Goal: Register for event/course

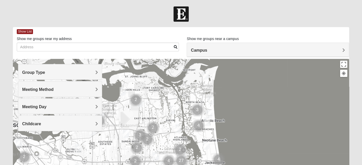
click at [66, 67] on div "Group Type" at bounding box center [60, 71] width 84 height 15
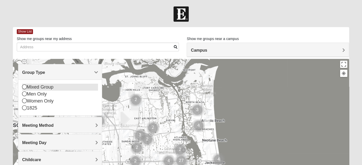
click at [39, 87] on div "Mixed Group" at bounding box center [60, 87] width 76 height 7
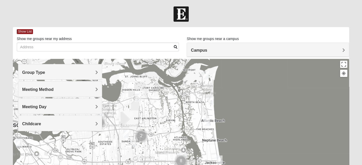
click at [30, 93] on div "Meeting Method" at bounding box center [60, 88] width 84 height 15
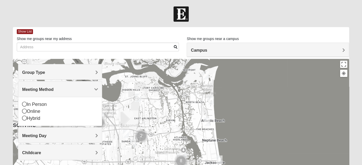
click at [21, 104] on div "In Person Online Hybrid" at bounding box center [60, 111] width 84 height 29
click at [40, 104] on div "In Person" at bounding box center [60, 104] width 76 height 7
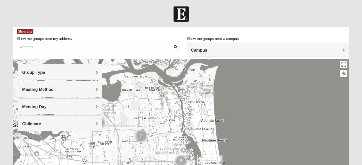
click at [37, 107] on span "Meeting Day" at bounding box center [34, 107] width 24 height 4
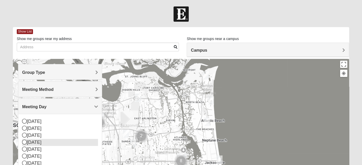
click at [46, 140] on div "[DATE]" at bounding box center [60, 142] width 76 height 7
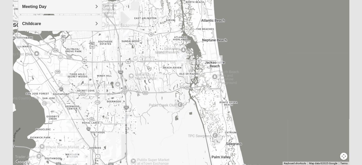
scroll to position [119, 0]
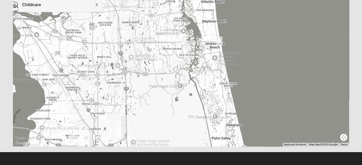
click at [126, 12] on img "Mixed Cossio/Maines 32246" at bounding box center [126, 14] width 10 height 13
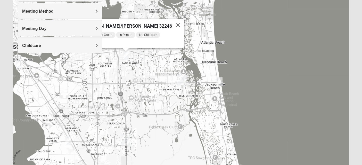
scroll to position [78, 0]
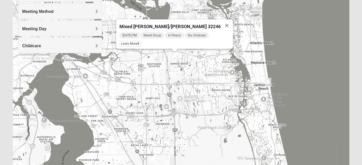
drag, startPoint x: 142, startPoint y: 78, endPoint x: 192, endPoint y: 78, distance: 50.3
click at [192, 78] on div "Mixed [PERSON_NAME]/[PERSON_NAME] 32246 [DATE] PM Mixed Group In Person No Chil…" at bounding box center [181, 84] width 337 height 206
click at [193, 58] on img "Mixed Maytum 32246" at bounding box center [191, 57] width 10 height 13
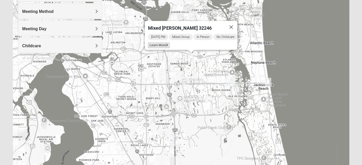
click at [157, 43] on span "Learn More" at bounding box center [159, 45] width 22 height 5
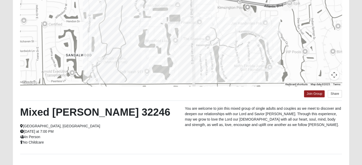
scroll to position [0, 0]
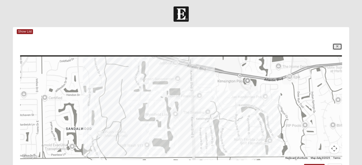
click at [341, 47] on link at bounding box center [337, 46] width 9 height 6
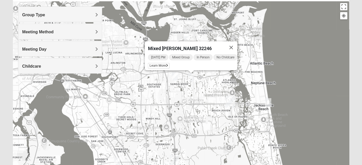
scroll to position [60, 0]
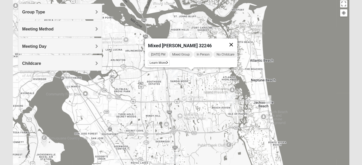
click at [236, 42] on button "Close" at bounding box center [231, 44] width 12 height 12
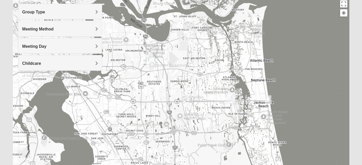
click at [67, 82] on img "Mixed Thompson 32207" at bounding box center [68, 82] width 10 height 13
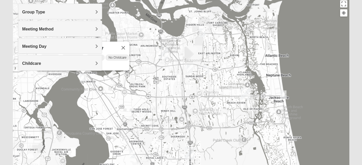
drag, startPoint x: 147, startPoint y: 92, endPoint x: 149, endPoint y: 86, distance: 6.3
click at [149, 86] on div "Mixed [PERSON_NAME] 32207 [DATE] AM Mixed Group In Person No Childcare Learn Mo…" at bounding box center [181, 101] width 337 height 206
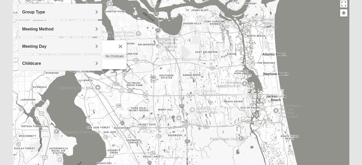
click at [186, 69] on img "Mixed Cossio/Maines 32246" at bounding box center [187, 67] width 10 height 13
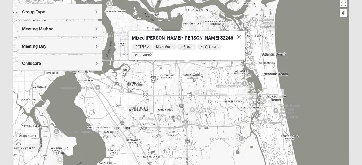
click at [202, 69] on img "Mixed Maytum 32246" at bounding box center [203, 68] width 10 height 13
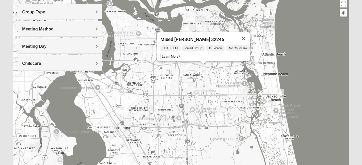
click at [223, 76] on div "Mixed [PERSON_NAME] 32246 [DATE] PM Mixed Group In Person No Childcare Learn Mo…" at bounding box center [181, 101] width 337 height 206
click at [218, 15] on div "Mixed [PERSON_NAME] 32246 [DATE] PM Mixed Group In Person No Childcare Learn Mo…" at bounding box center [181, 101] width 337 height 206
click at [247, 37] on button "Close" at bounding box center [243, 38] width 12 height 12
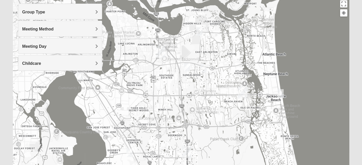
click at [197, 30] on img "Mixed Vilagi 32225" at bounding box center [199, 31] width 10 height 13
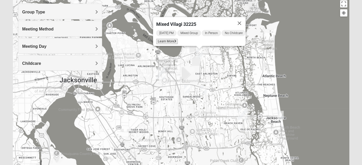
click at [168, 40] on span "Learn More" at bounding box center [167, 41] width 22 height 5
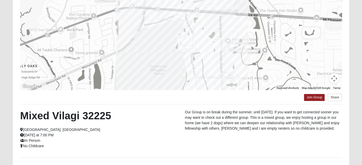
scroll to position [42, 0]
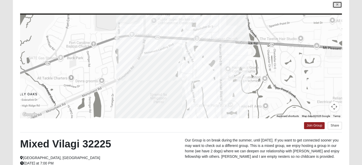
click at [338, 6] on icon at bounding box center [338, 4] width 2 height 3
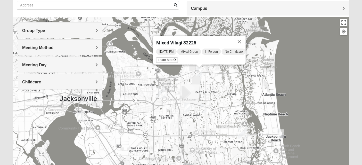
click at [280, 132] on img "Mixed Watkins 32250" at bounding box center [281, 133] width 10 height 13
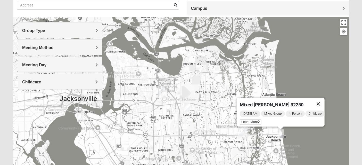
click at [323, 100] on button "Close" at bounding box center [318, 104] width 12 height 12
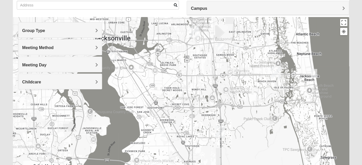
drag, startPoint x: 249, startPoint y: 114, endPoint x: 283, endPoint y: 52, distance: 70.6
click at [283, 52] on div at bounding box center [181, 120] width 337 height 206
click at [163, 130] on img "Mixed Mincheva 32257" at bounding box center [163, 132] width 10 height 13
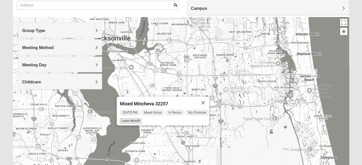
click at [125, 118] on span "Learn More" at bounding box center [131, 120] width 22 height 5
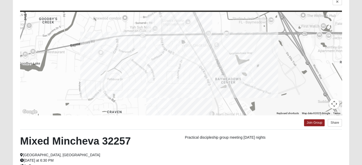
scroll to position [27, 0]
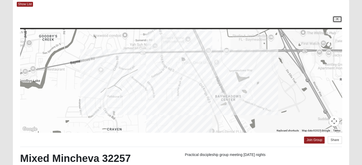
click at [337, 19] on icon at bounding box center [338, 19] width 2 height 3
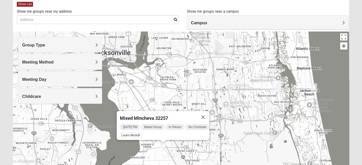
click at [311, 116] on div "Mixed Mincheva 32257 [DATE] PM Mixed Group In Person No Childcare Learn More" at bounding box center [181, 134] width 337 height 206
click at [209, 115] on button "Close" at bounding box center [203, 117] width 12 height 12
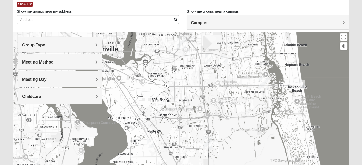
drag, startPoint x: 278, startPoint y: 114, endPoint x: 265, endPoint y: 109, distance: 13.5
click at [265, 109] on div at bounding box center [181, 134] width 337 height 206
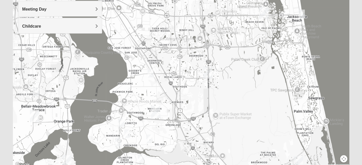
scroll to position [98, 0]
click at [122, 122] on img "Mixed Williams 32223" at bounding box center [121, 122] width 10 height 13
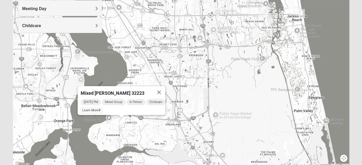
click at [119, 144] on img "Mixed RE/MAX 32223" at bounding box center [118, 141] width 10 height 13
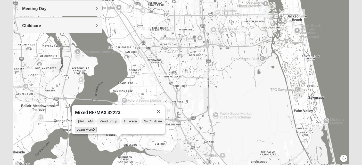
click at [92, 127] on span "Learn More" at bounding box center [86, 129] width 22 height 5
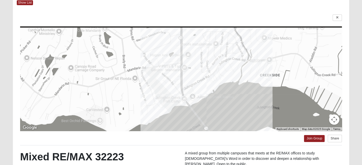
scroll to position [26, 0]
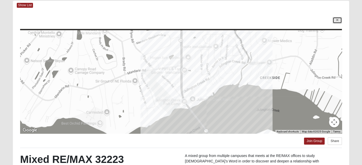
click at [337, 22] on link at bounding box center [337, 20] width 9 height 6
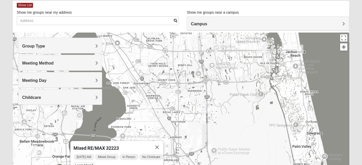
drag, startPoint x: 250, startPoint y: 131, endPoint x: 248, endPoint y: 94, distance: 36.9
click at [248, 94] on div "Mixed RE/MAX 32223 [DATE] AM Mixed Group In Person No Childcare Learn More" at bounding box center [181, 136] width 337 height 206
click at [149, 111] on img "Mixed Mincheva 32257" at bounding box center [149, 108] width 10 height 13
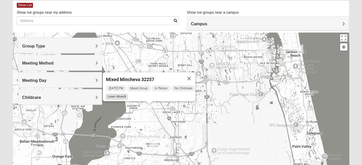
click at [115, 94] on span "Learn More" at bounding box center [117, 96] width 22 height 5
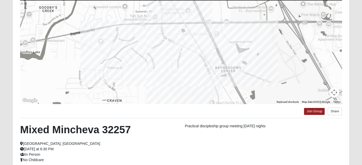
scroll to position [19, 0]
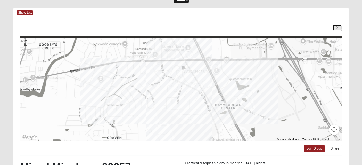
click at [335, 29] on link at bounding box center [337, 28] width 9 height 6
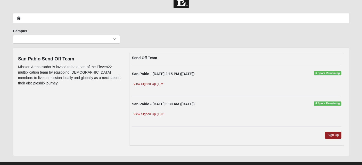
scroll to position [14, 0]
click at [147, 116] on link "View Signed Up (1)" at bounding box center [148, 113] width 33 height 5
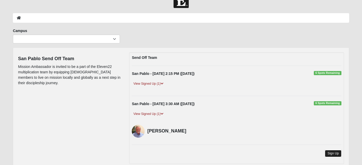
click at [335, 155] on link "Sign Up" at bounding box center [333, 153] width 17 height 7
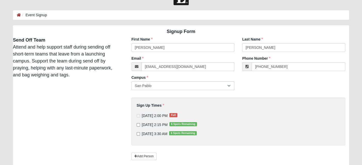
scroll to position [17, 0]
click at [138, 133] on input "10/20/2025 3:30 AM 6 Spots Remaining" at bounding box center [138, 133] width 3 height 3
checkbox input "true"
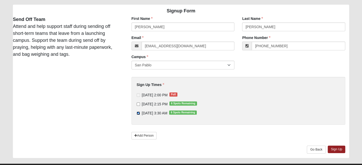
scroll to position [48, 0]
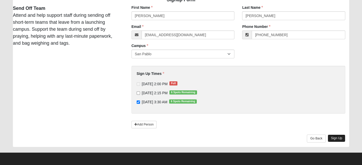
click at [337, 138] on link "Sign Up" at bounding box center [337, 137] width 18 height 7
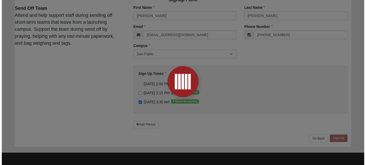
scroll to position [0, 0]
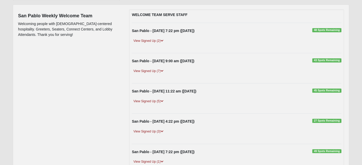
scroll to position [70, 0]
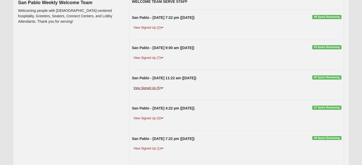
click at [162, 87] on icon at bounding box center [162, 87] width 3 height 3
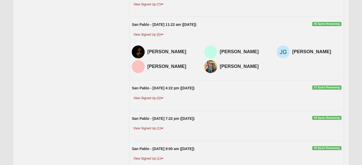
scroll to position [136, 0]
